Goal: Task Accomplishment & Management: Use online tool/utility

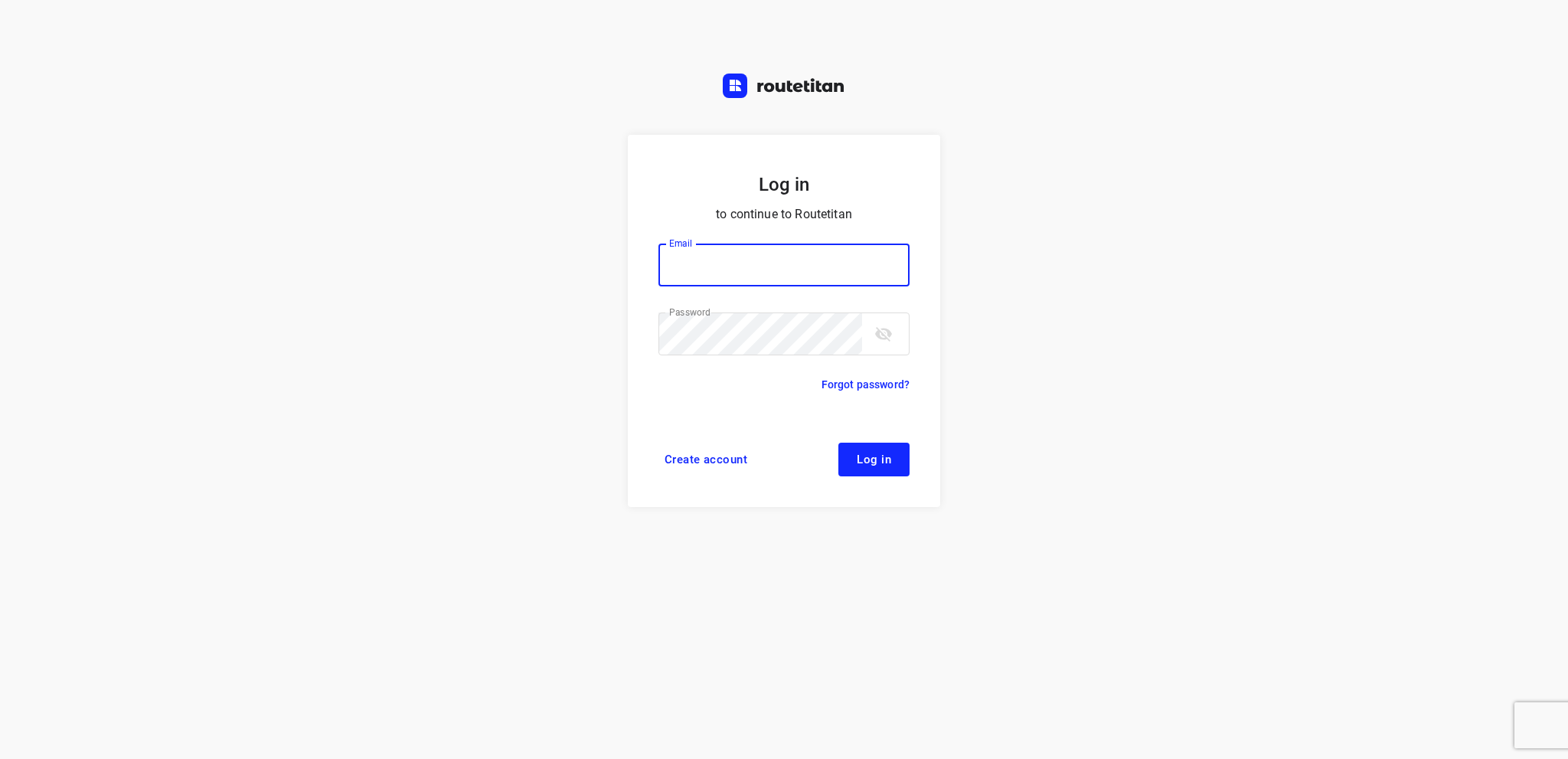
type input "info@tasboomkwekerij.nl"
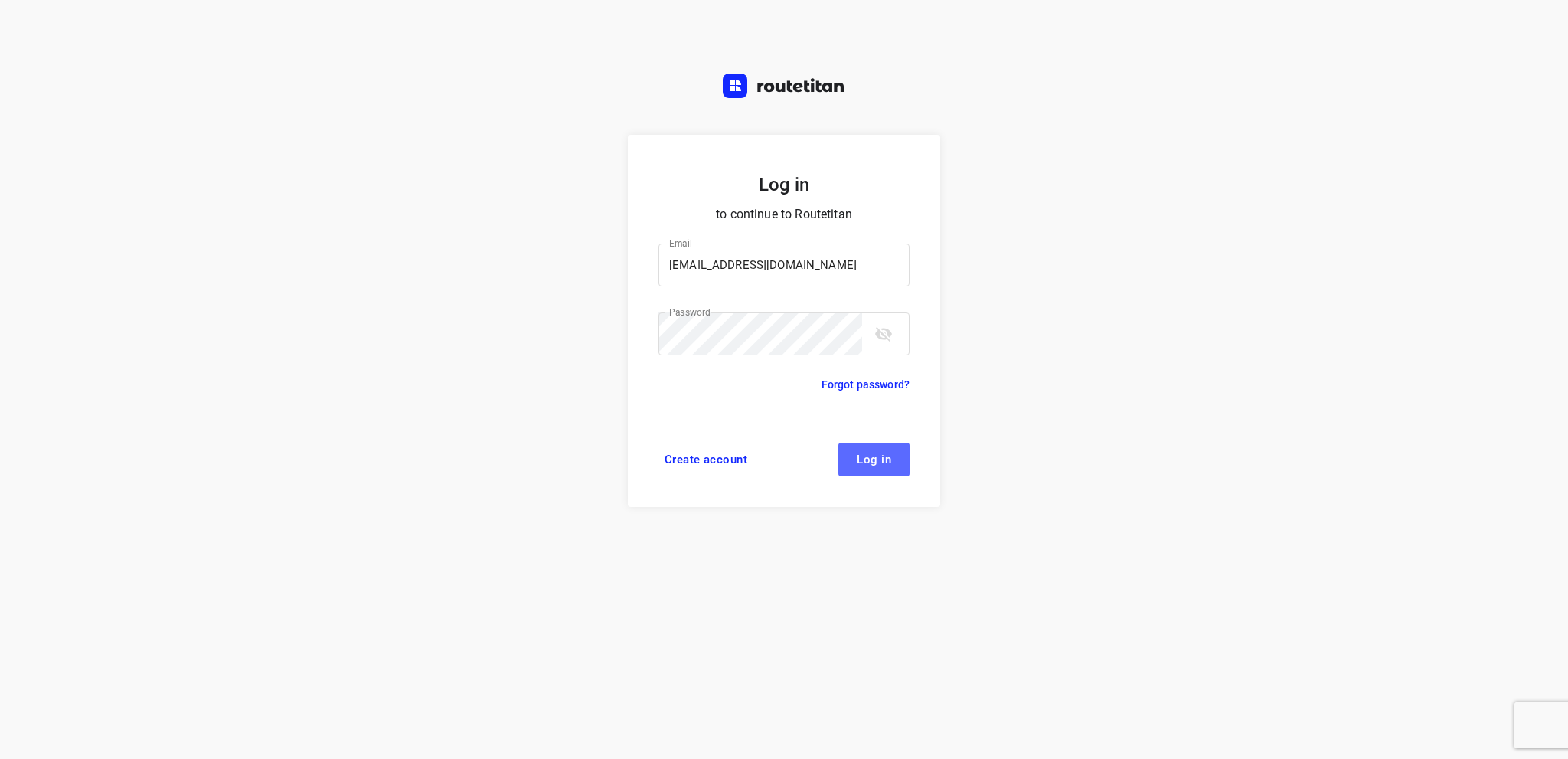
click at [868, 459] on span "Log in" at bounding box center [875, 459] width 35 height 12
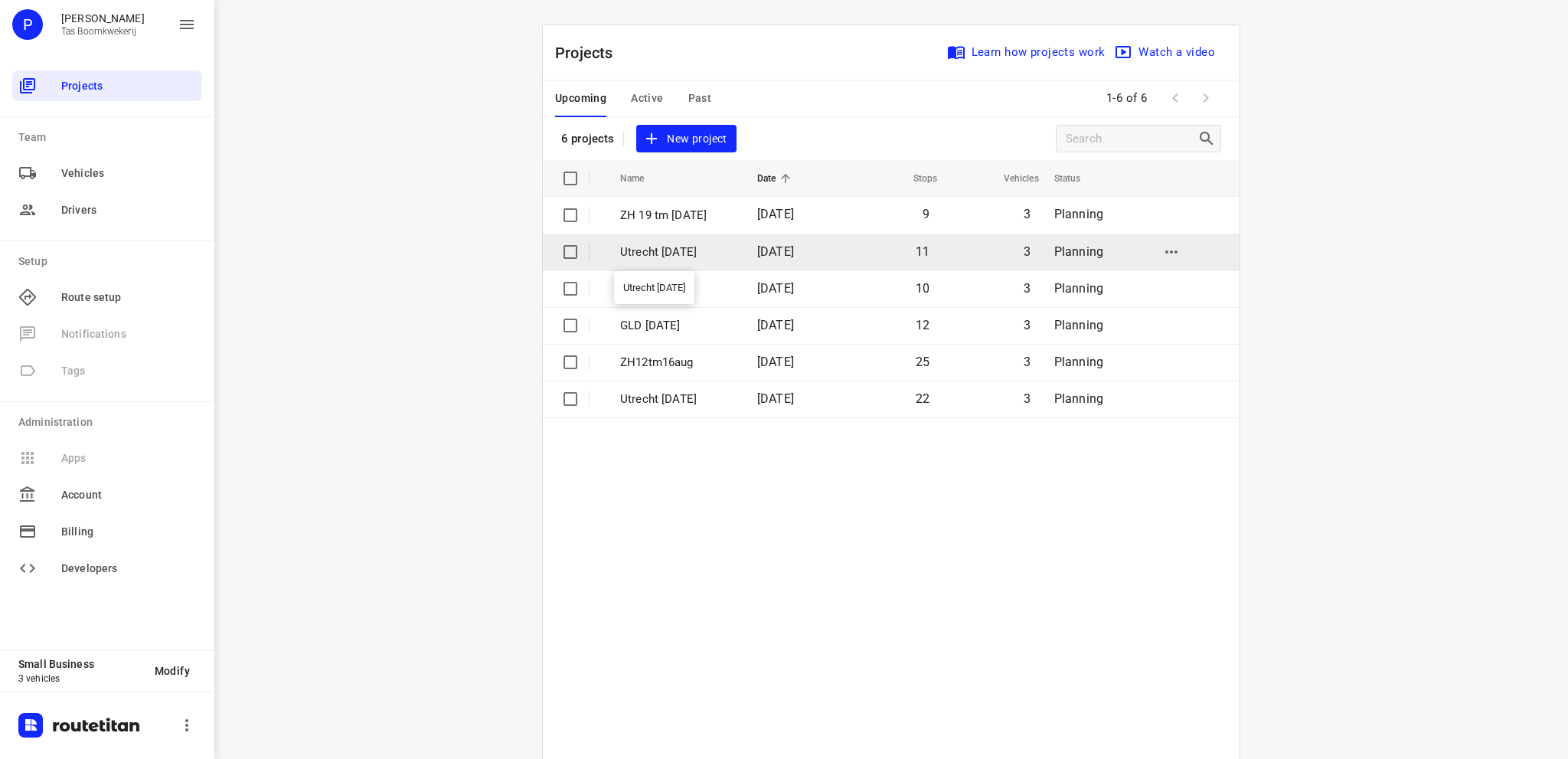
click at [678, 249] on p "Utrecht [DATE]" at bounding box center [677, 251] width 114 height 17
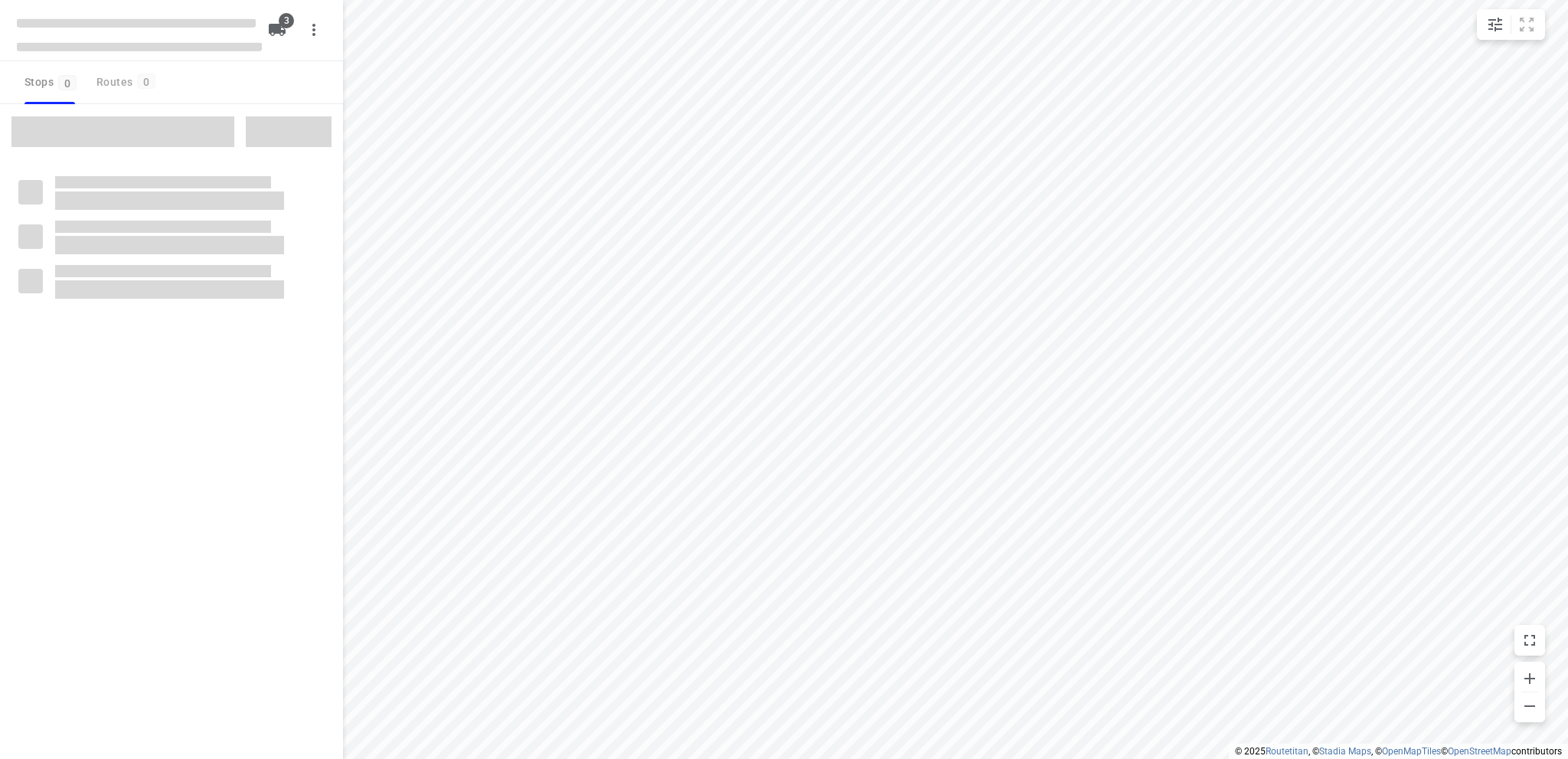
type input "distance"
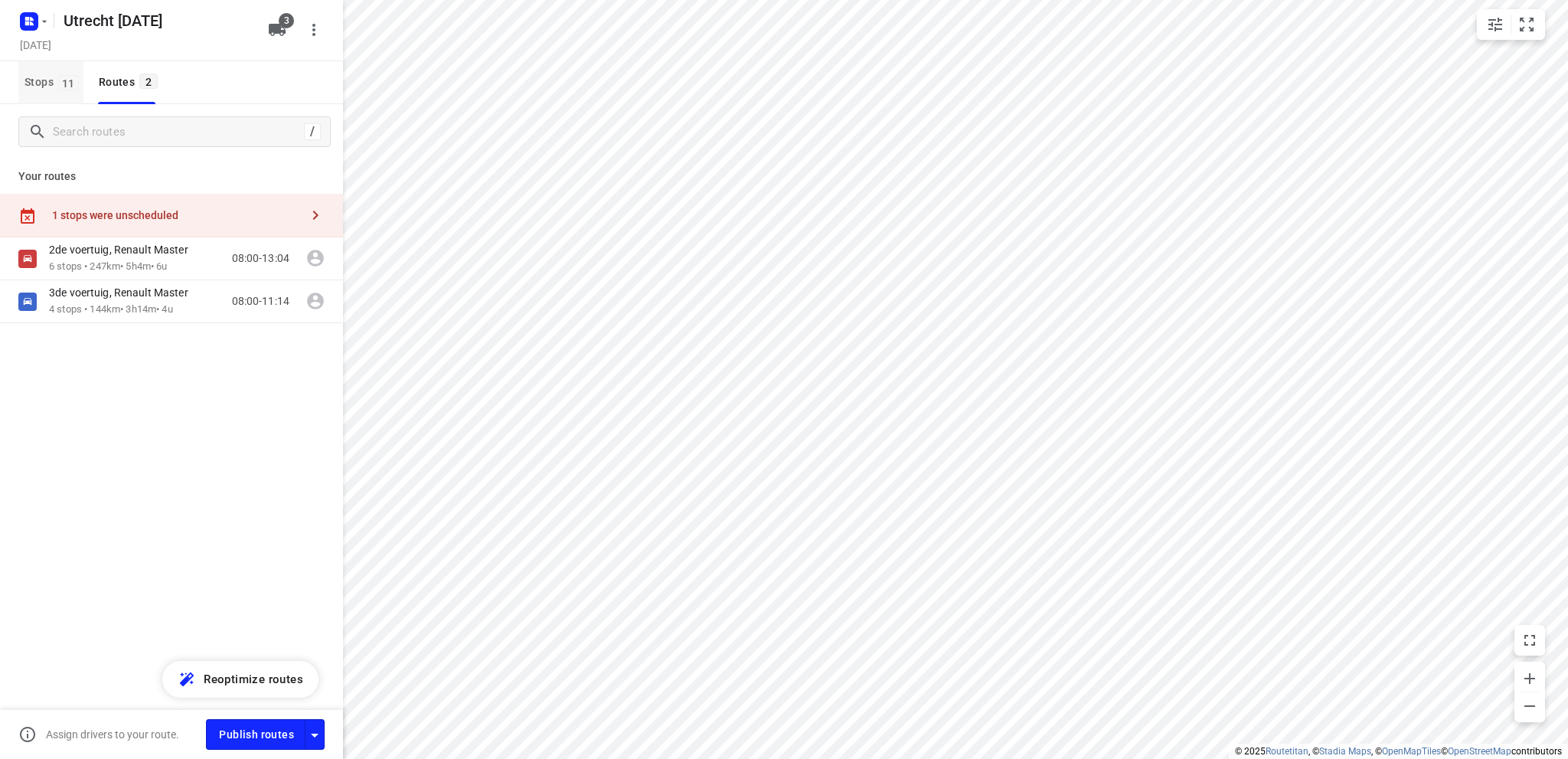
click at [35, 80] on span "Stops 11" at bounding box center [54, 82] width 59 height 19
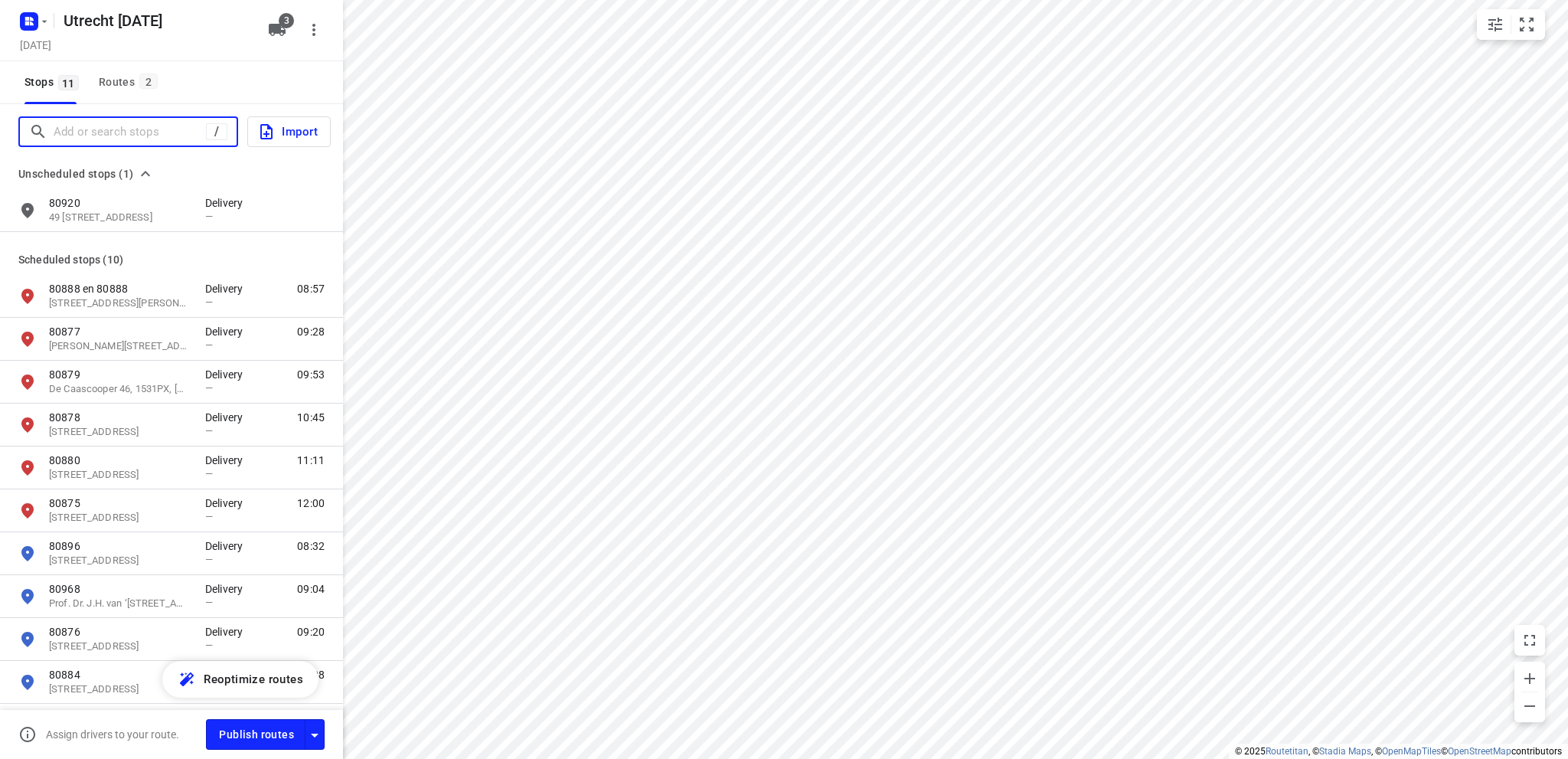
click at [94, 129] on input "Add or search stops" at bounding box center [129, 132] width 152 height 24
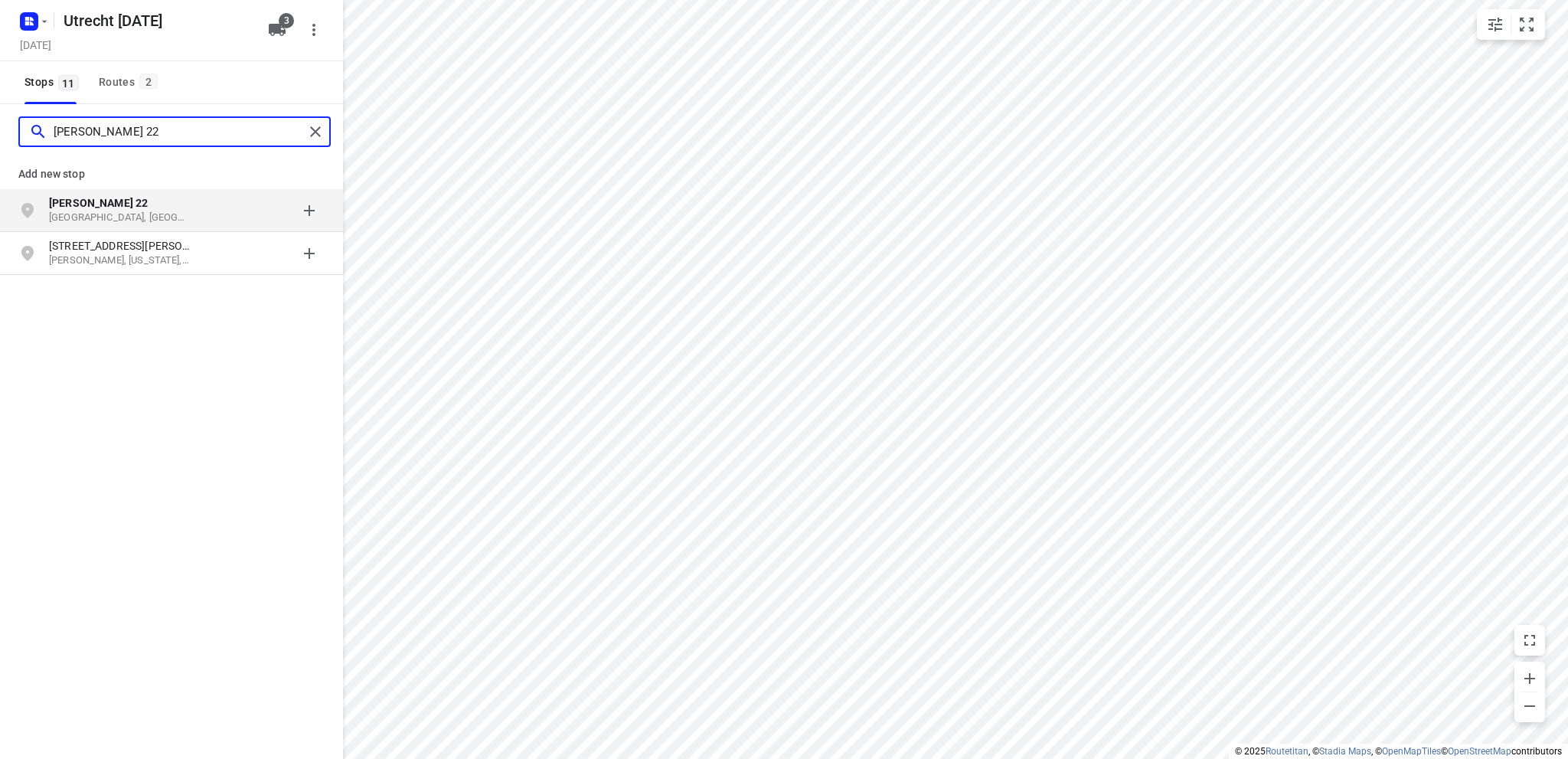
type input "de dolven 22"
click at [76, 216] on p "Westerland, Nederland" at bounding box center [119, 218] width 141 height 15
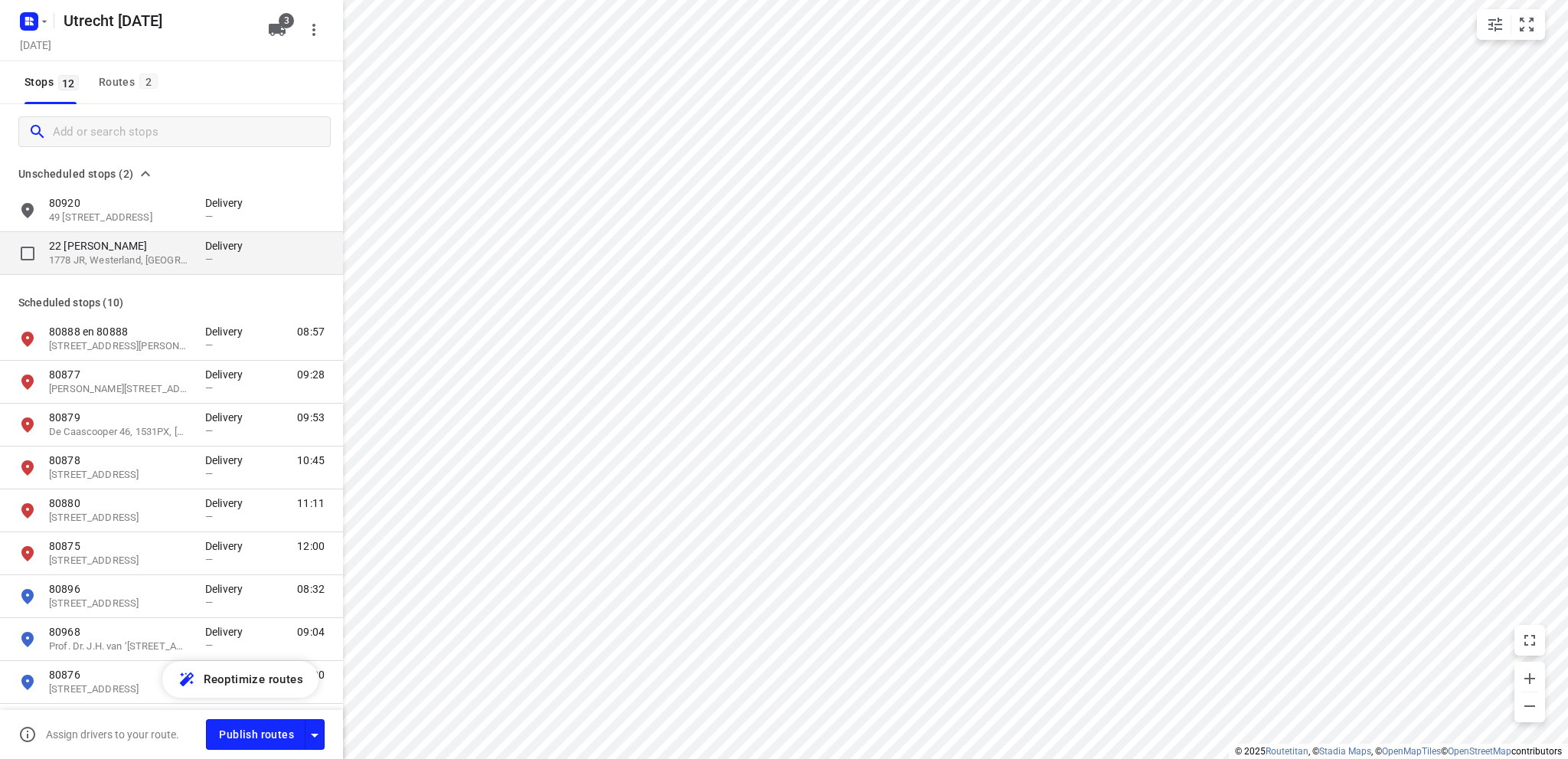
click at [79, 247] on p "22 De Dolven" at bounding box center [119, 245] width 141 height 15
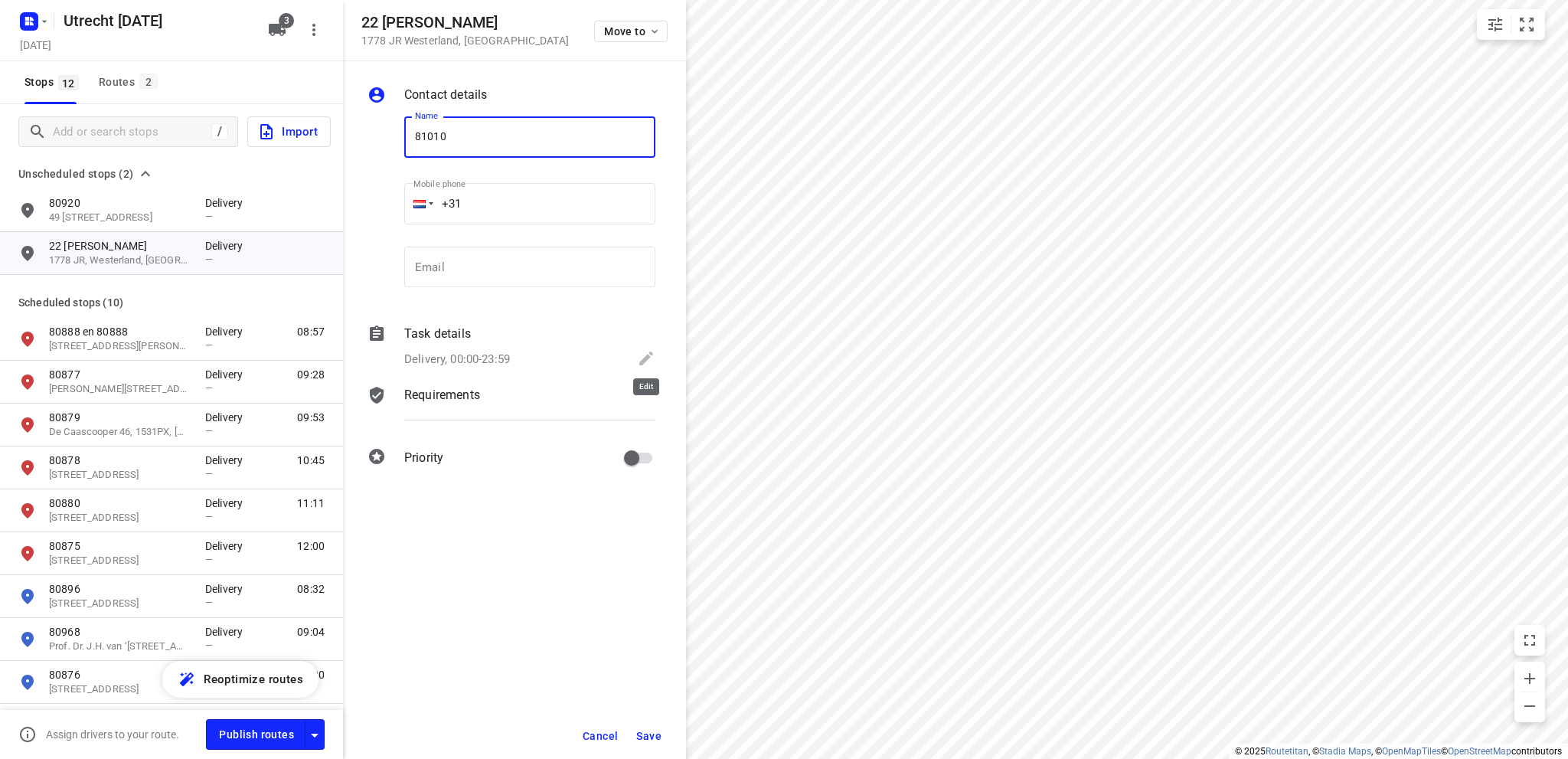
type input "81010"
click at [649, 357] on icon at bounding box center [646, 358] width 14 height 14
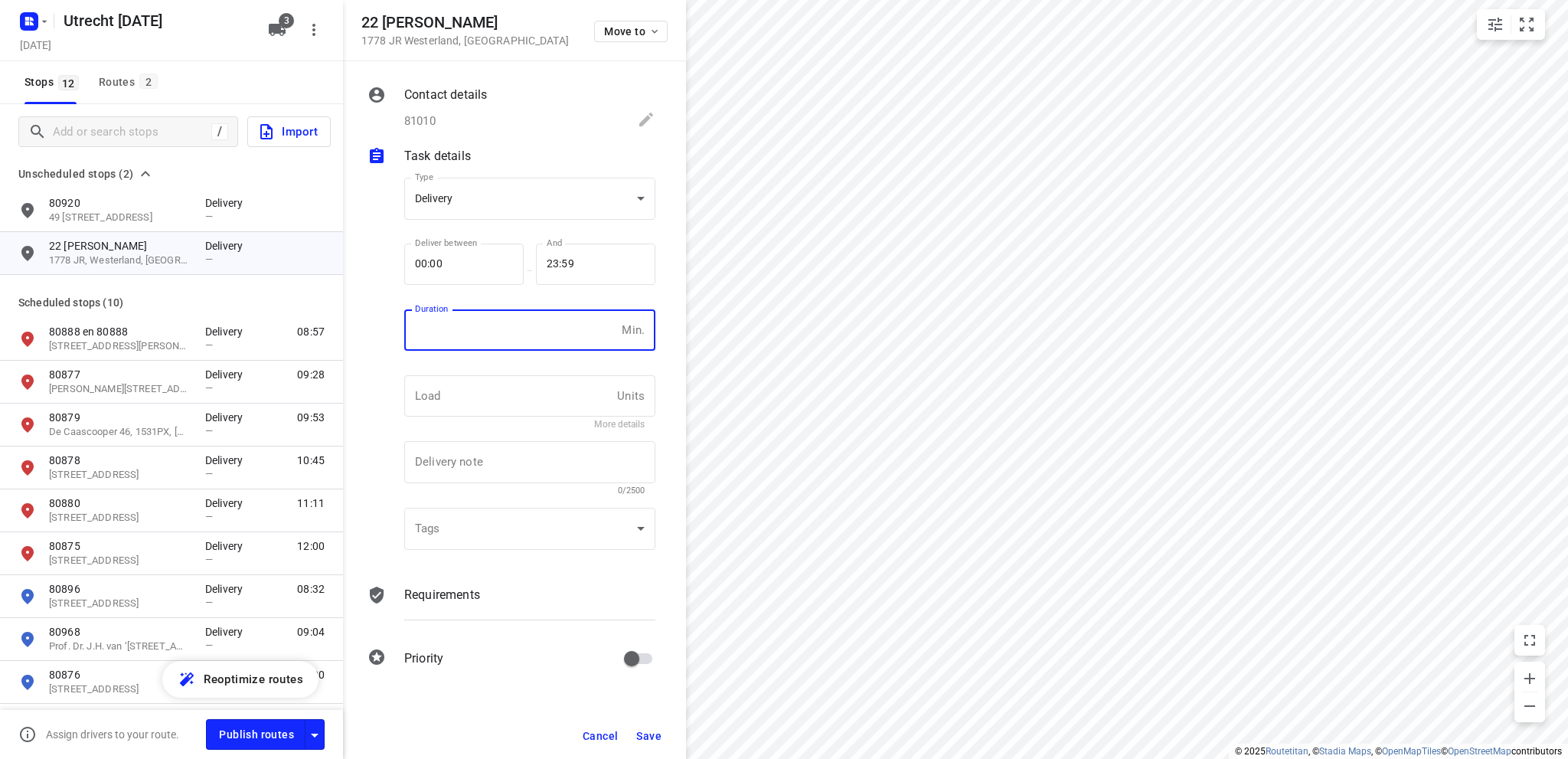
click at [518, 330] on input "number" at bounding box center [510, 330] width 211 height 41
type input "10"
click at [650, 733] on span "Save" at bounding box center [650, 735] width 26 height 12
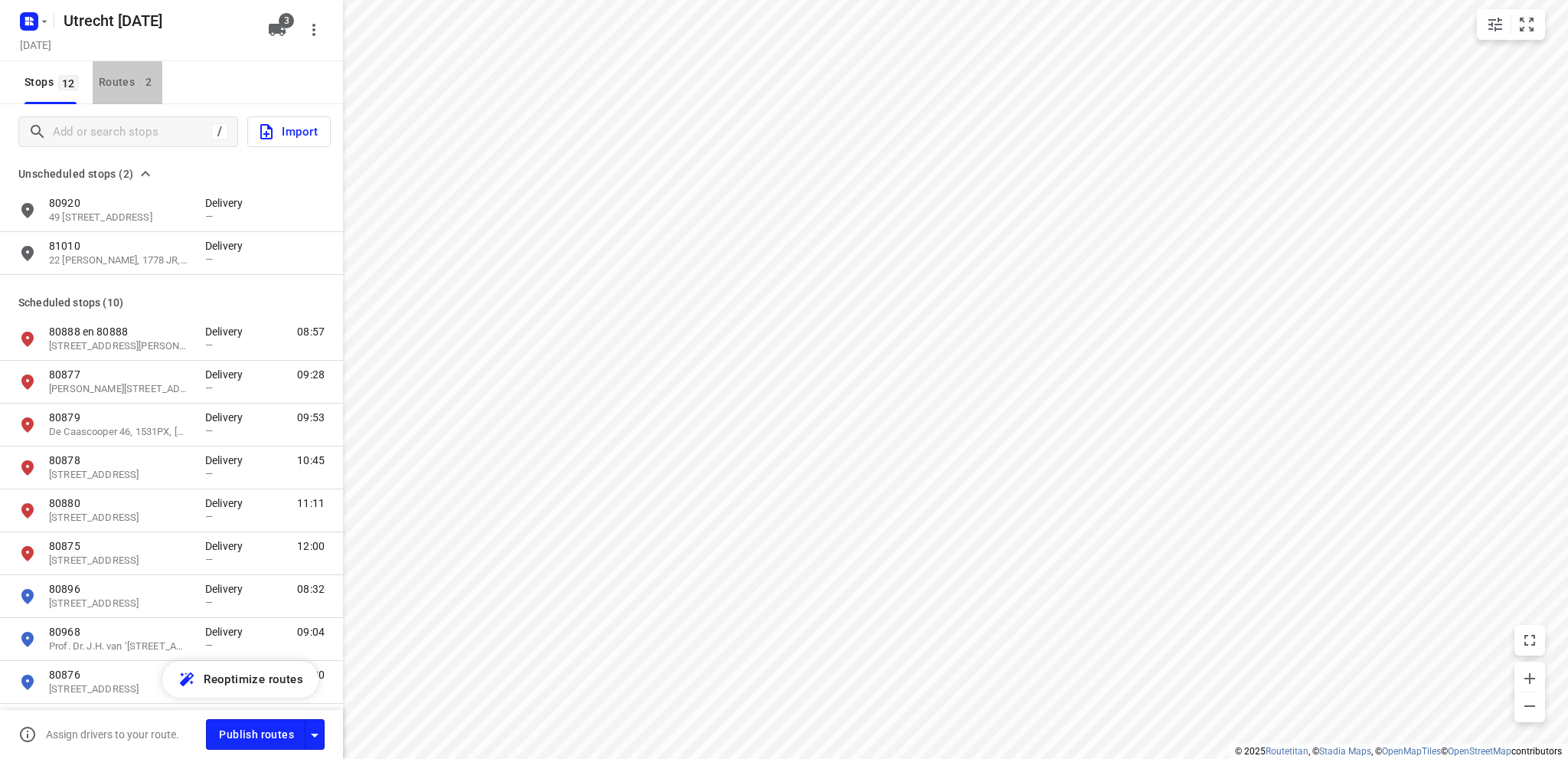
click at [122, 79] on div "Routes 2" at bounding box center [130, 82] width 64 height 19
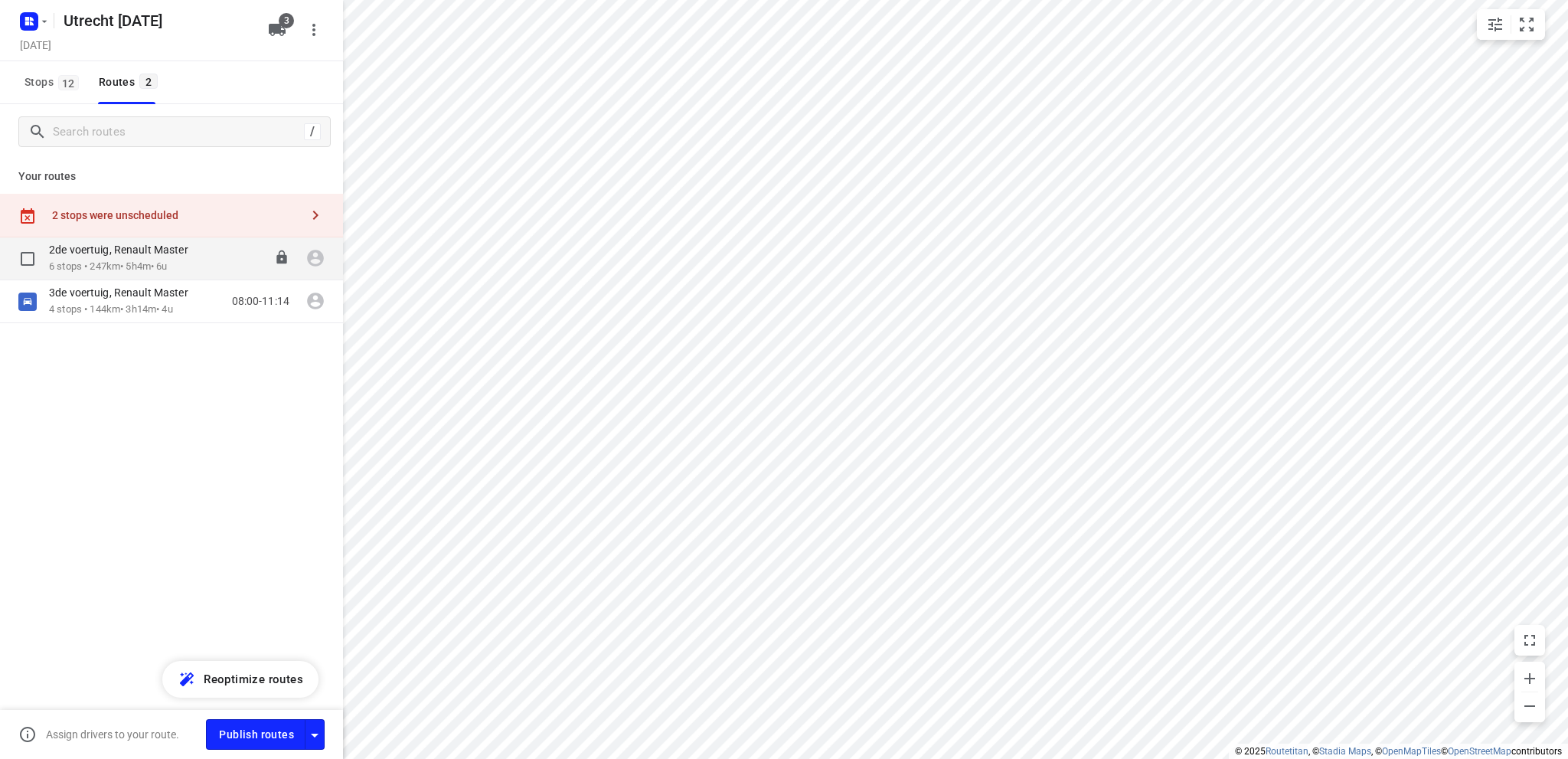
click at [159, 254] on p "2de voertuig, Renault Master" at bounding box center [123, 249] width 149 height 14
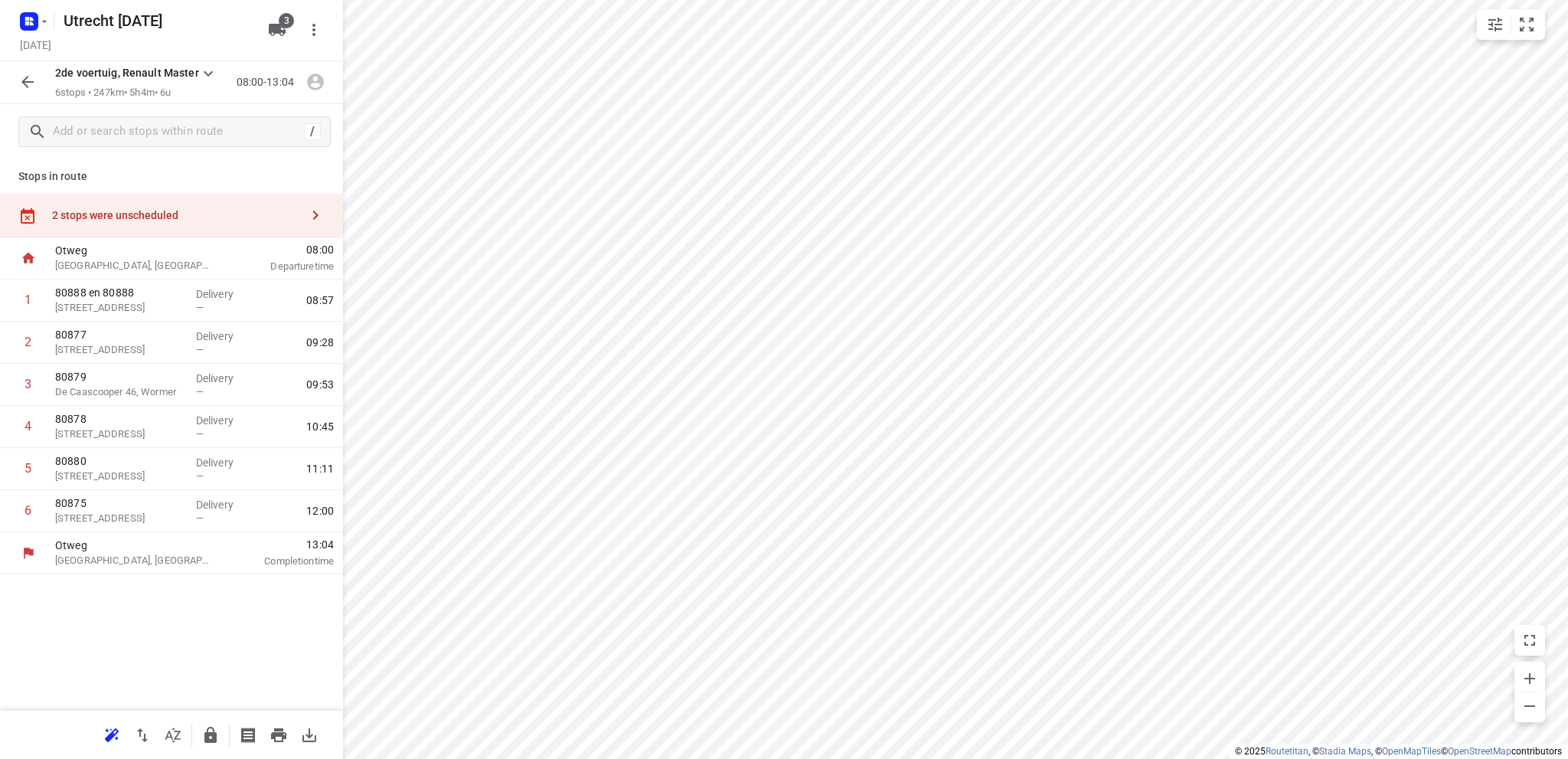
click at [145, 220] on div "2 stops were unscheduled" at bounding box center [176, 214] width 248 height 12
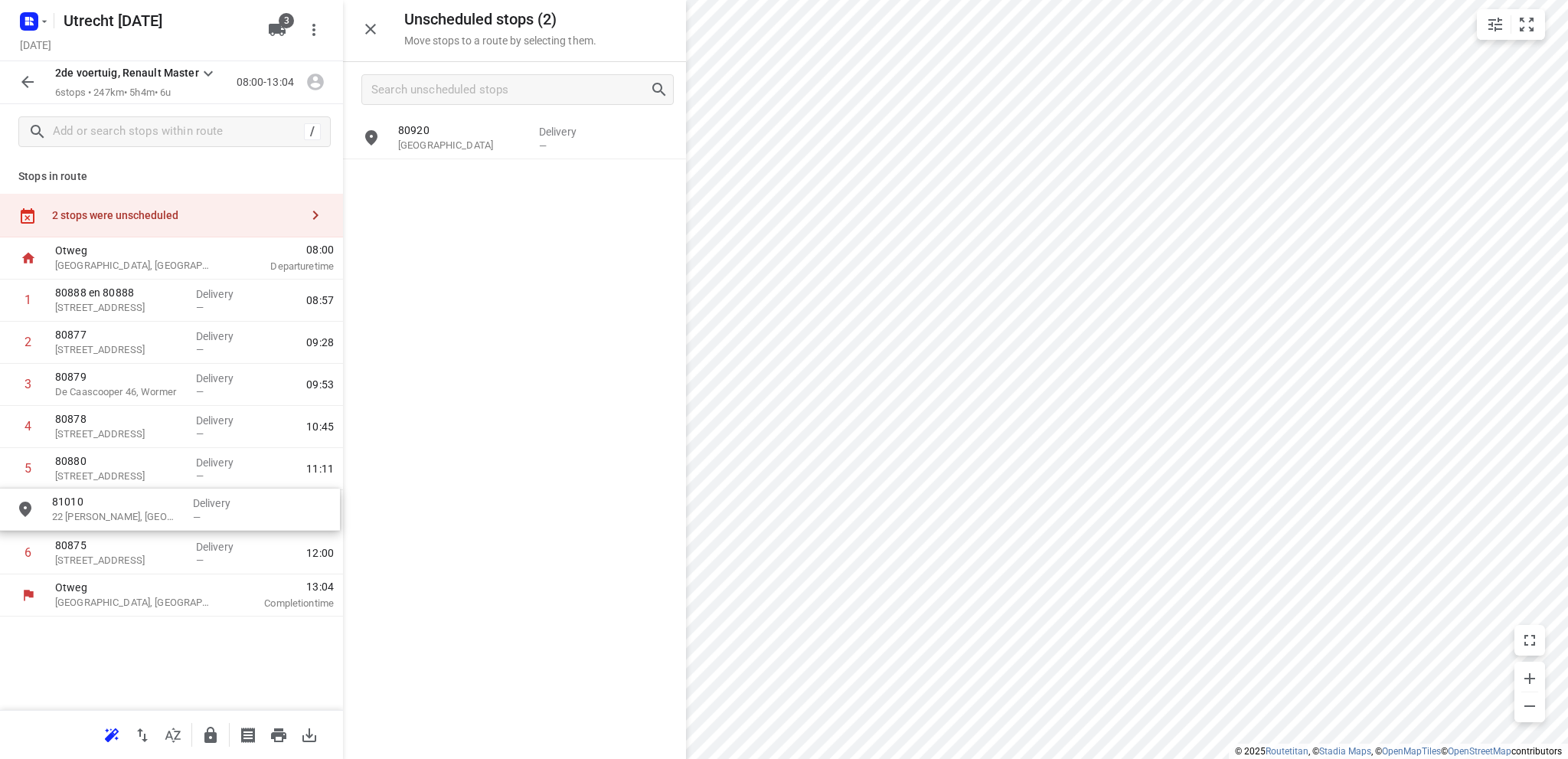
drag, startPoint x: 446, startPoint y: 190, endPoint x: 95, endPoint y: 521, distance: 482.5
click at [110, 728] on icon "button" at bounding box center [112, 735] width 18 height 18
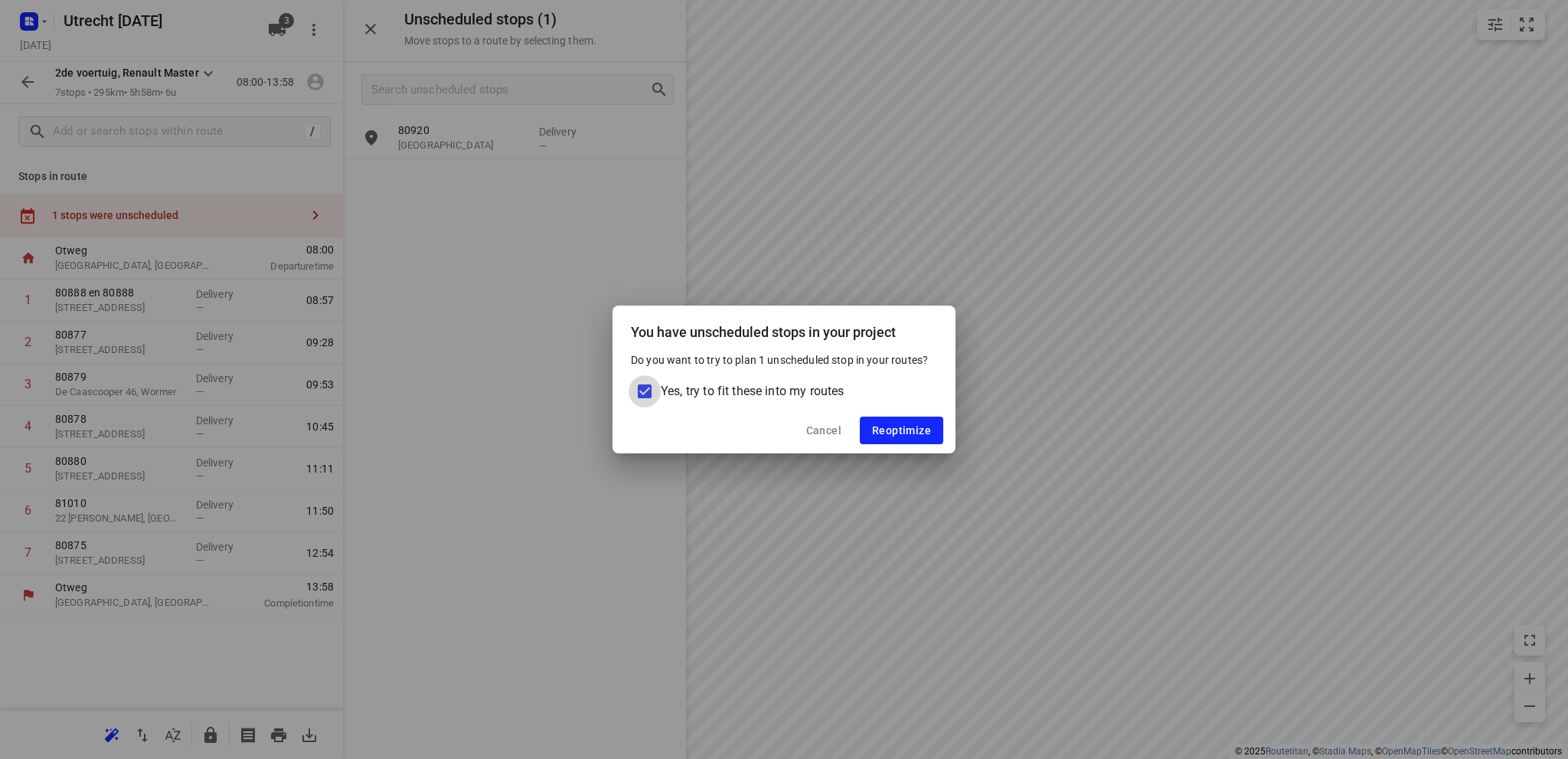
click at [643, 385] on input "Yes, try to fit these into my routes" at bounding box center [644, 391] width 32 height 32
checkbox input "false"
click at [924, 426] on span "Reoptimize" at bounding box center [901, 430] width 59 height 12
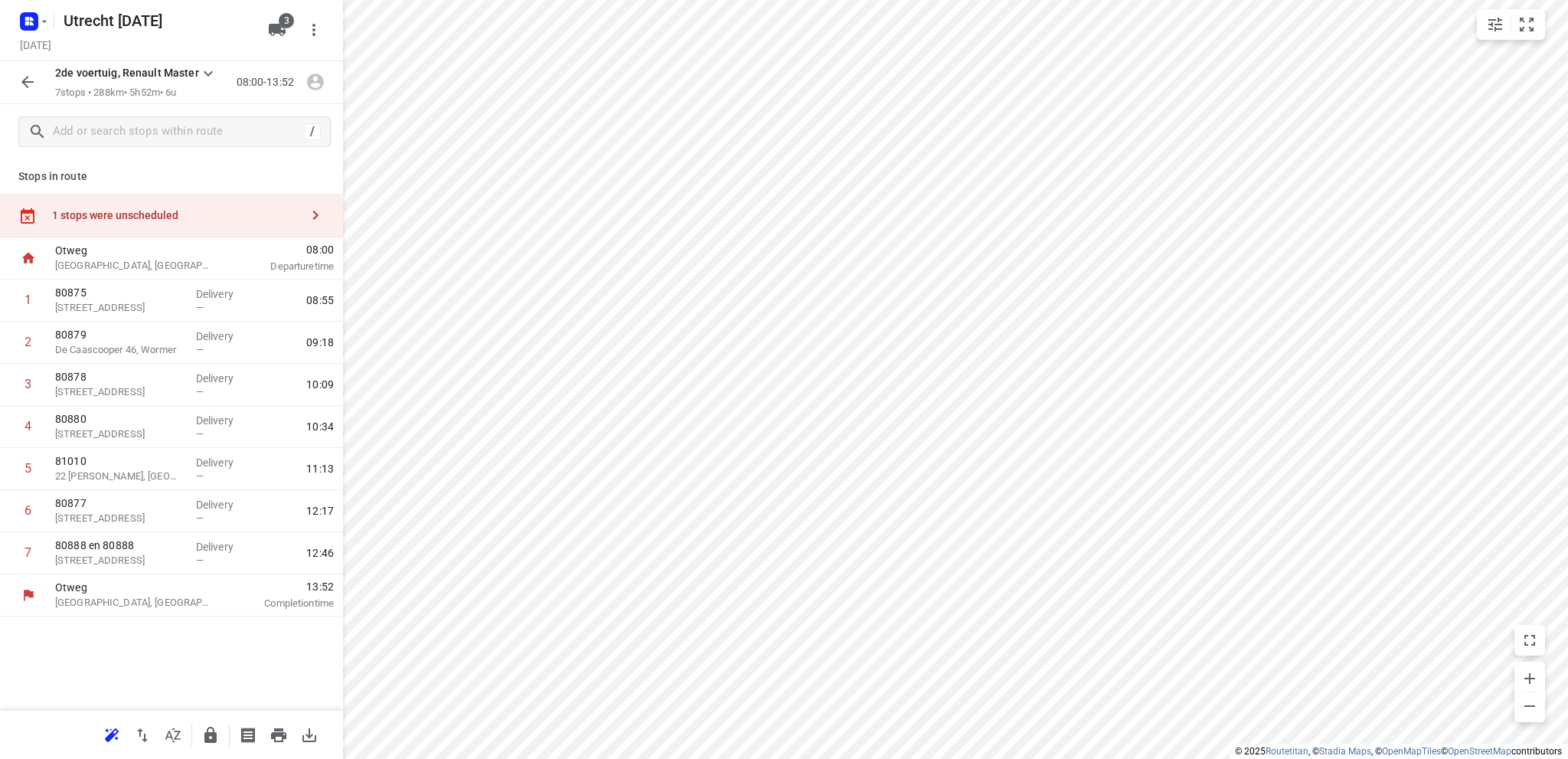
click at [31, 77] on icon "button" at bounding box center [27, 82] width 18 height 18
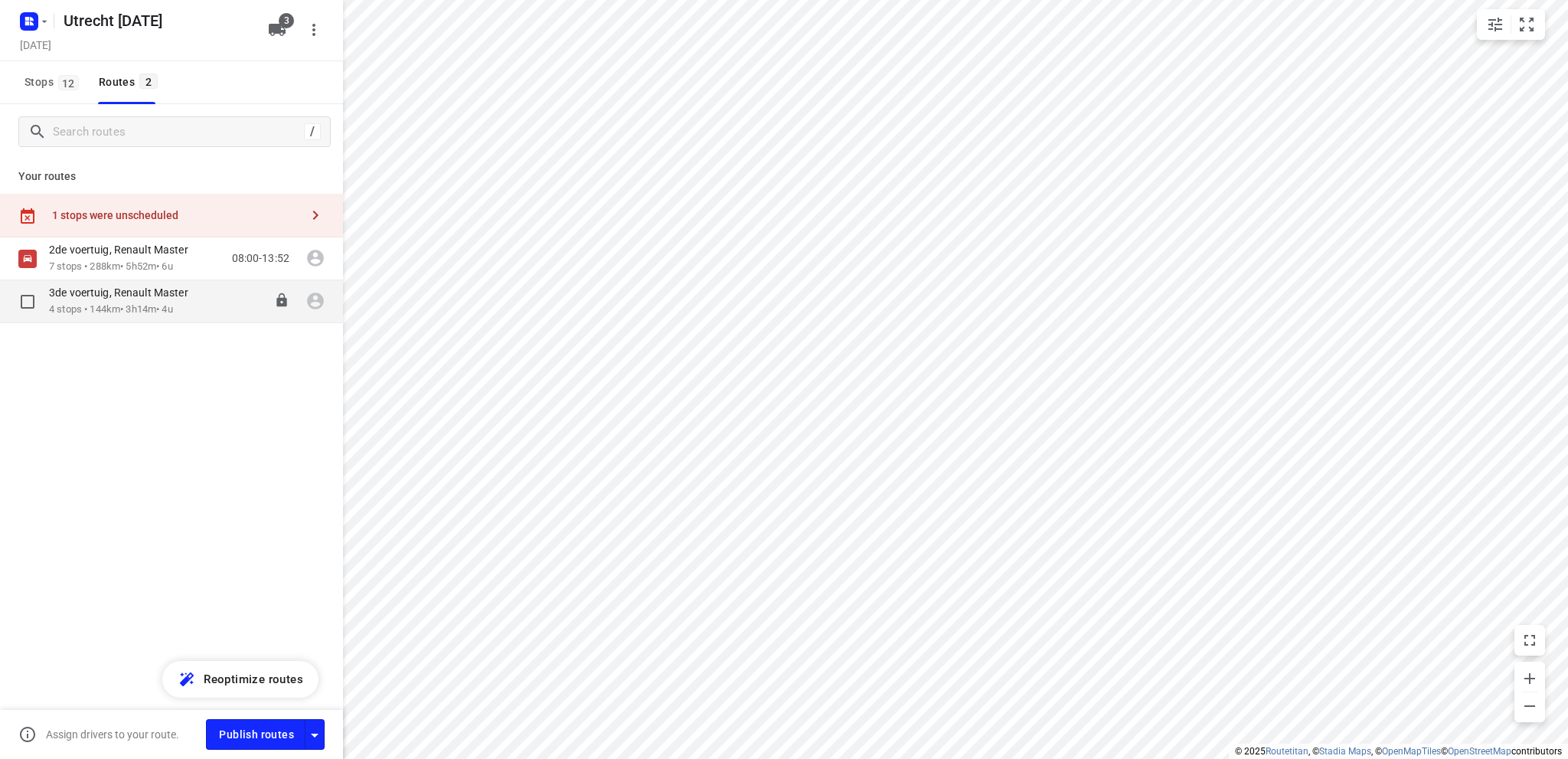
click at [131, 299] on p "3de voertuig, Renault Master" at bounding box center [123, 292] width 149 height 14
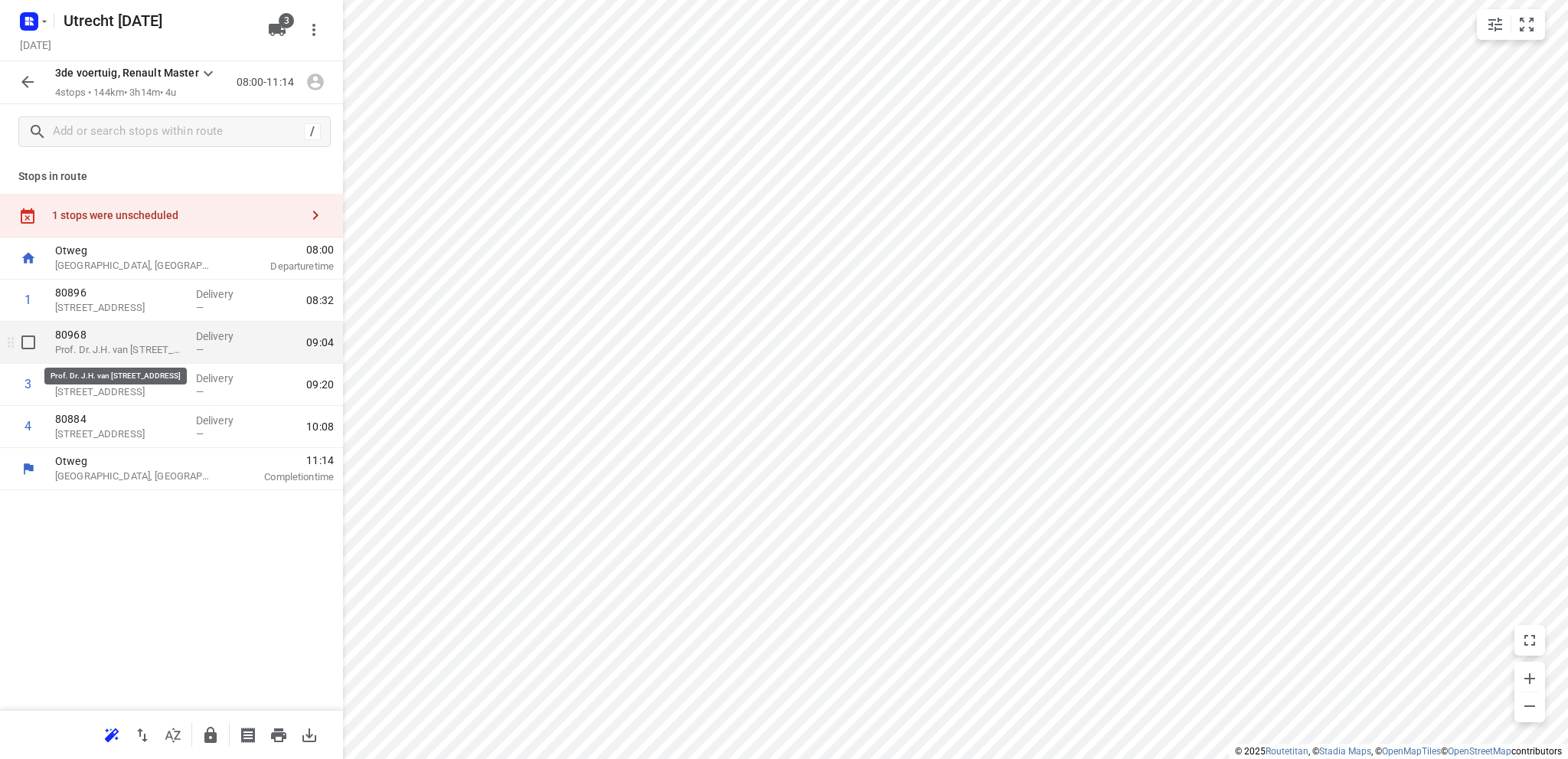
click at [143, 349] on p "Prof. Dr. J.H. van ‘t Hoffweg 32, Bussum" at bounding box center [119, 350] width 128 height 15
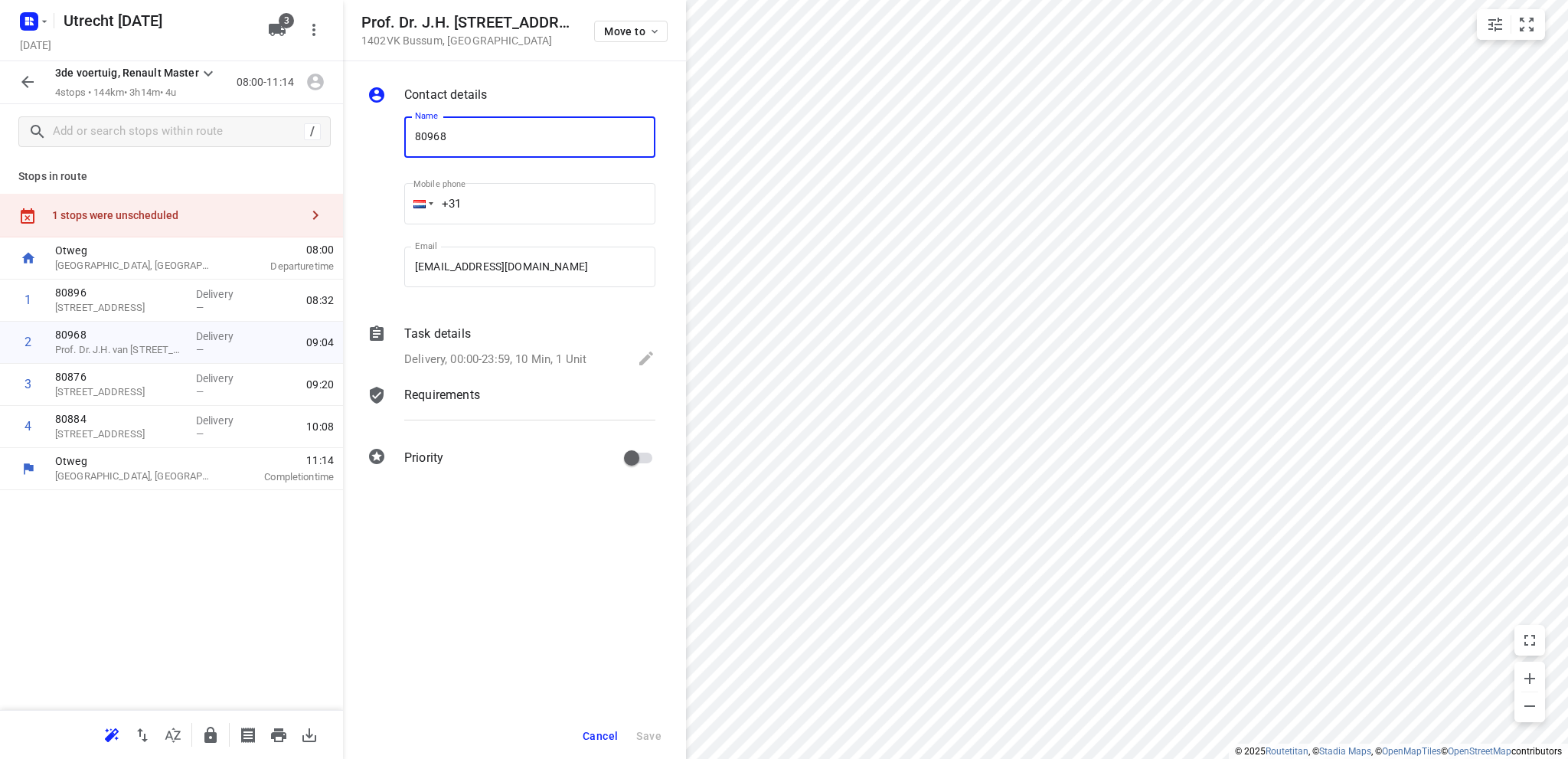
click at [598, 733] on span "Cancel" at bounding box center [600, 735] width 36 height 12
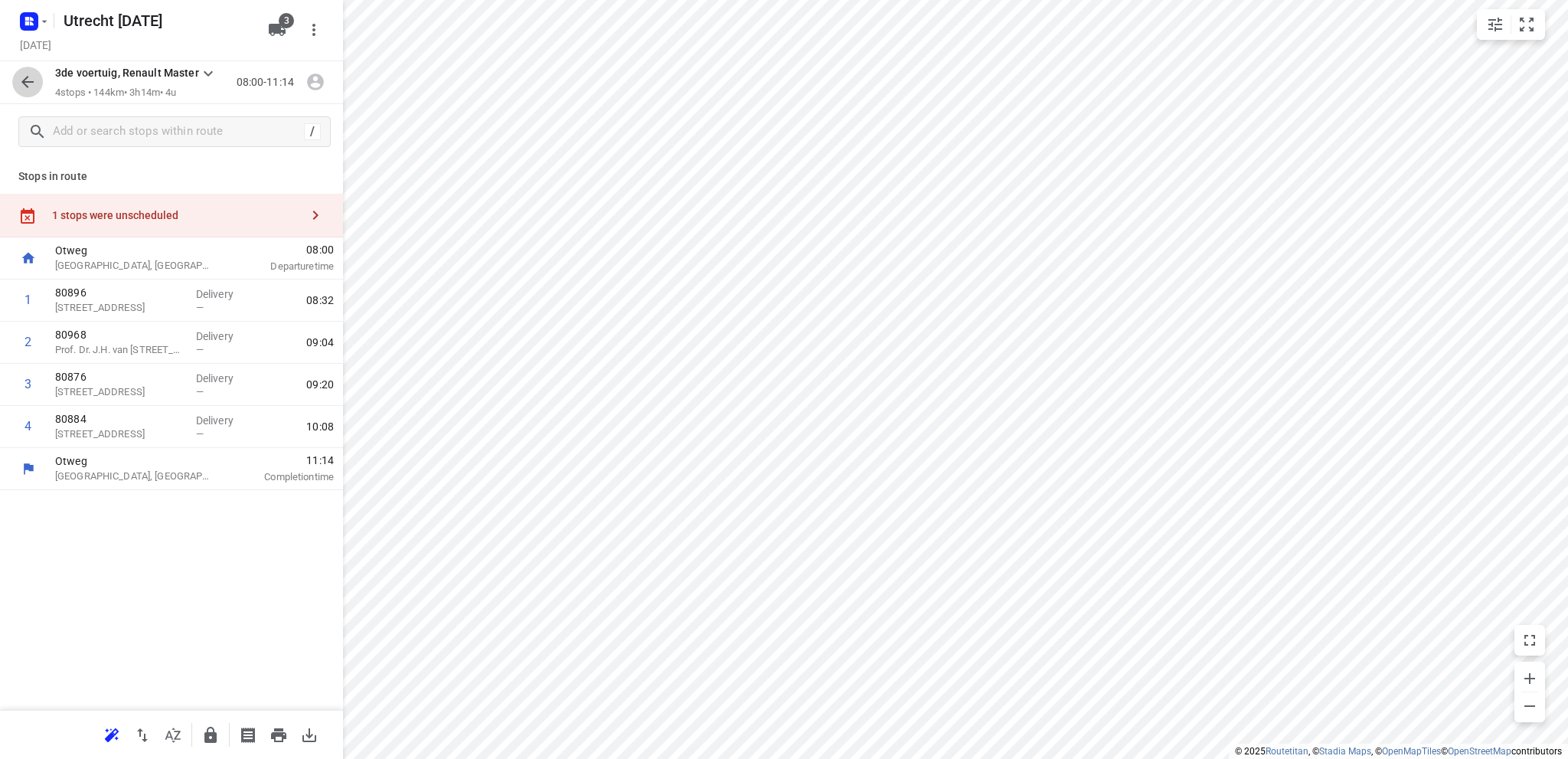
click at [26, 79] on icon "button" at bounding box center [27, 81] width 12 height 12
